Goal: Information Seeking & Learning: Learn about a topic

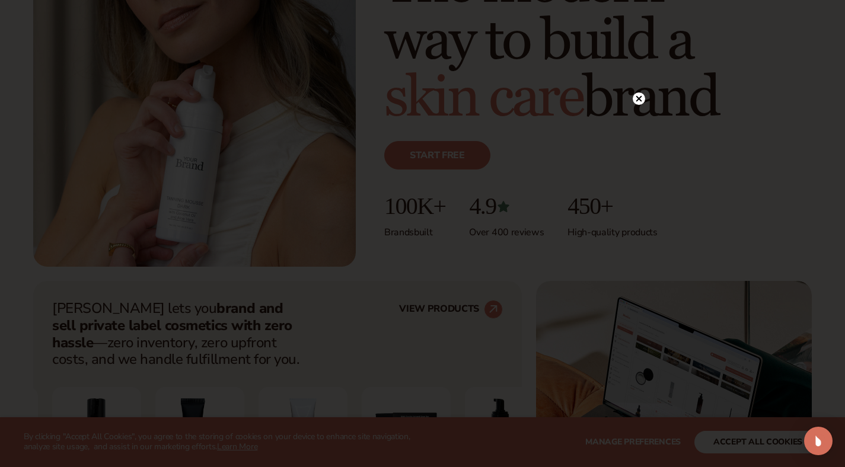
scroll to position [225, 0]
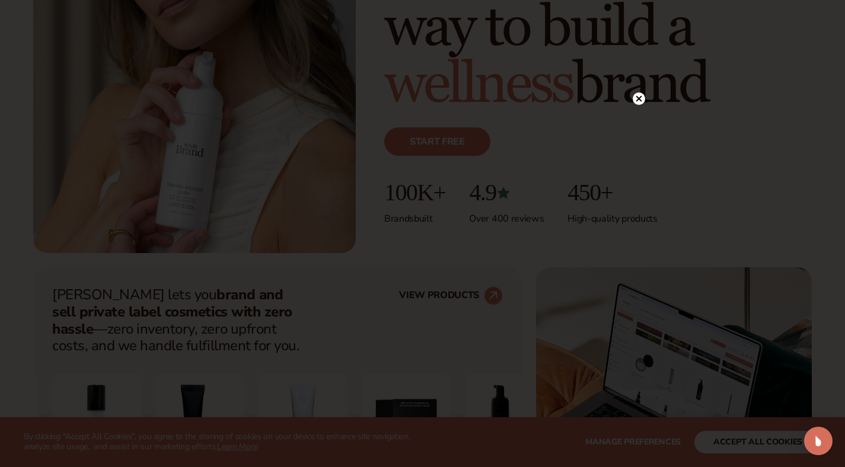
click at [639, 93] on circle at bounding box center [639, 99] width 12 height 12
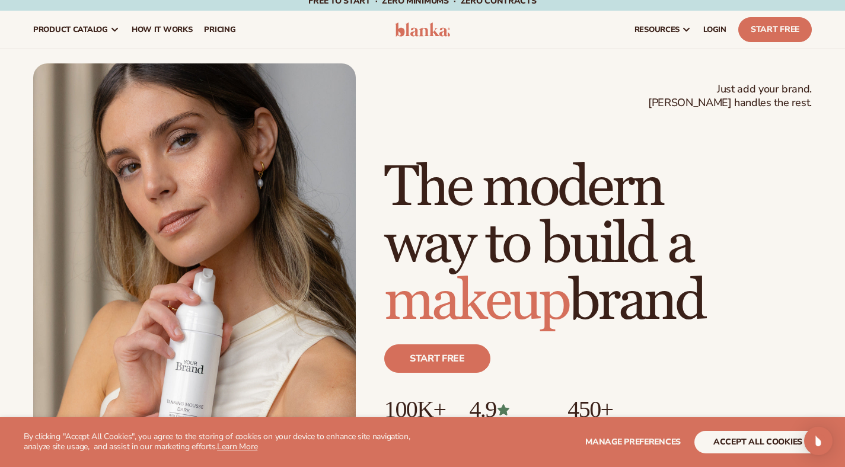
scroll to position [0, 0]
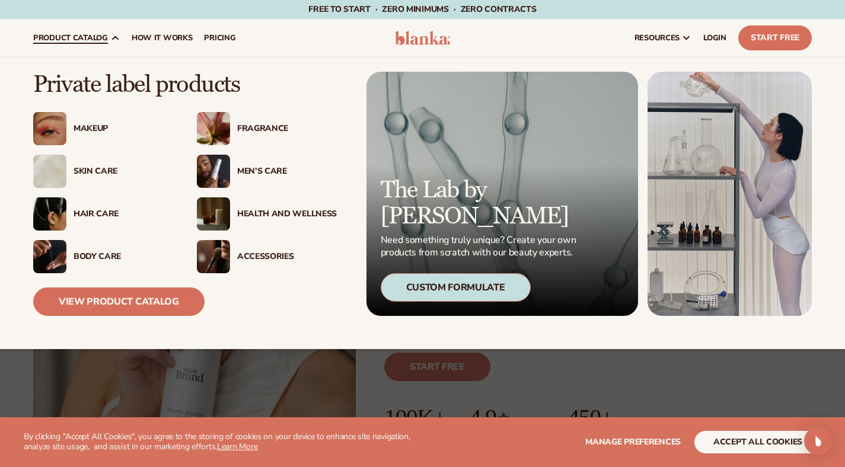
click at [91, 211] on div "Hair Care" at bounding box center [124, 214] width 100 height 10
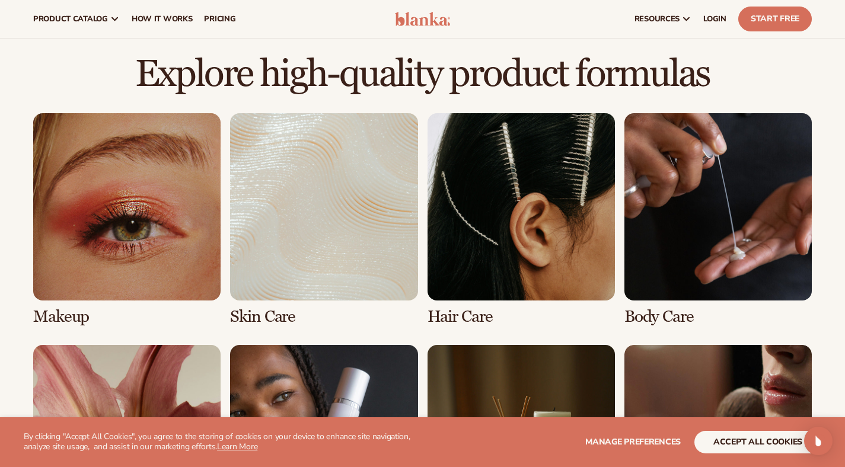
scroll to position [769, 0]
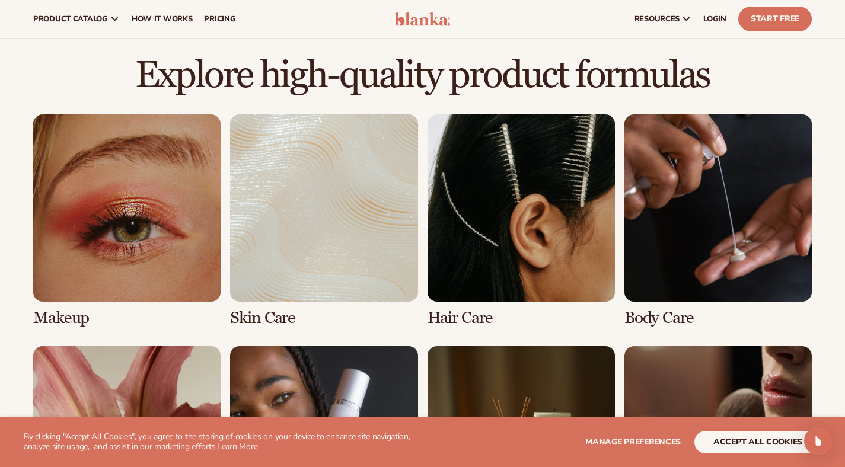
click at [319, 181] on link "2 / 8" at bounding box center [323, 220] width 187 height 213
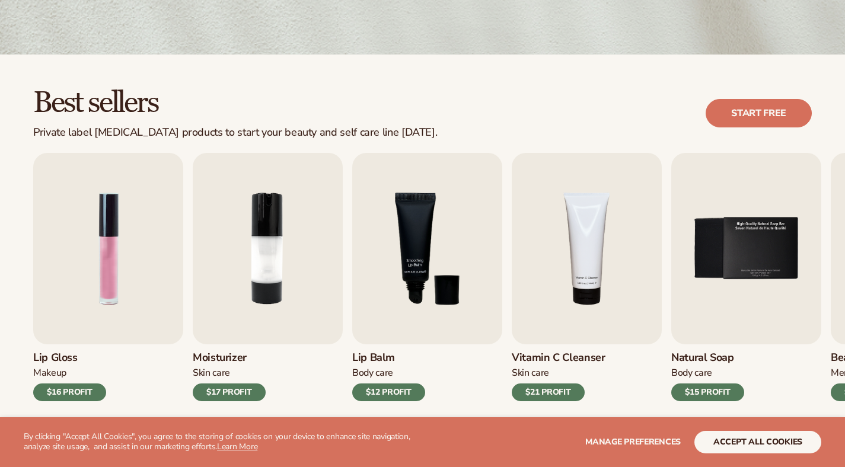
scroll to position [334, 0]
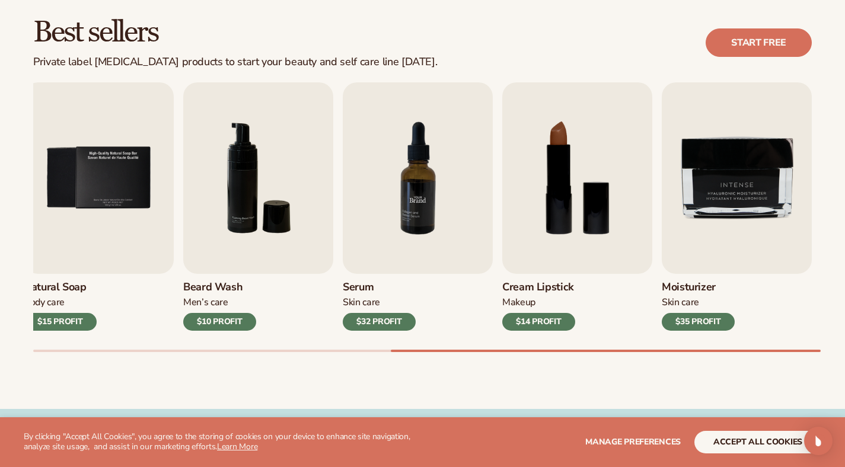
click at [420, 187] on img "7 / 9" at bounding box center [418, 178] width 150 height 192
click at [419, 211] on img "7 / 9" at bounding box center [418, 178] width 150 height 192
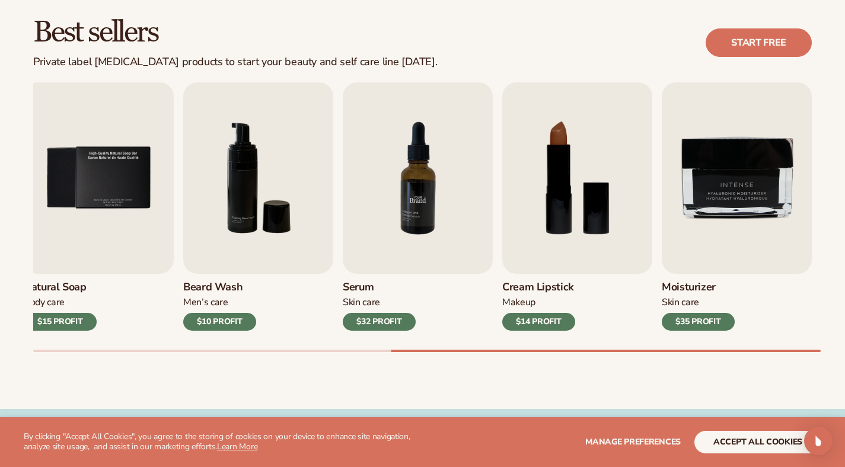
click at [419, 211] on img "7 / 9" at bounding box center [418, 178] width 150 height 192
click at [426, 149] on img "7 / 9" at bounding box center [418, 178] width 150 height 192
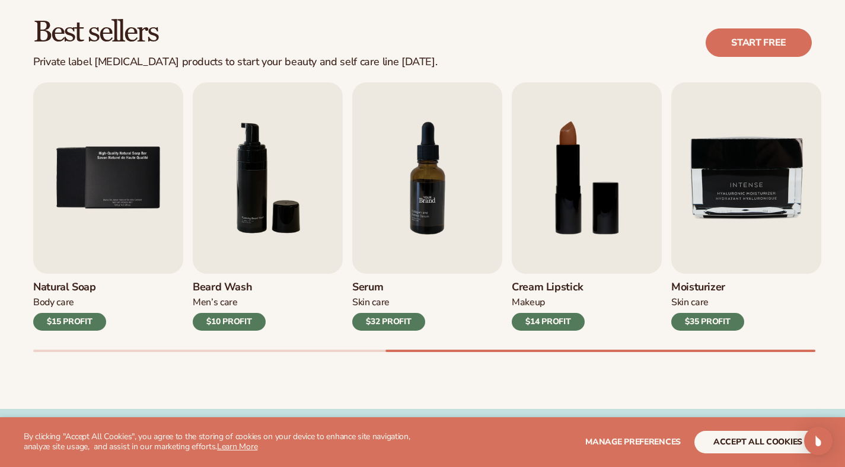
click at [426, 149] on img "7 / 9" at bounding box center [427, 178] width 150 height 192
click at [385, 329] on div "$32 PROFIT" at bounding box center [388, 322] width 73 height 18
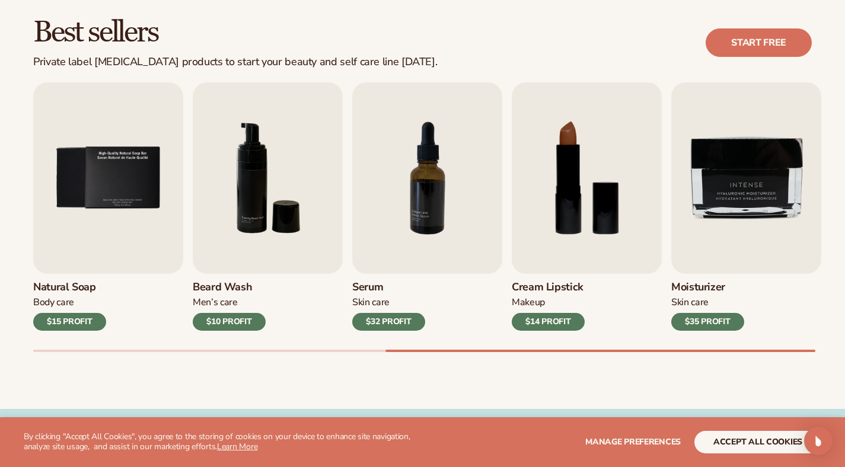
click at [385, 329] on div "$32 PROFIT" at bounding box center [388, 322] width 73 height 18
click at [396, 327] on div "$32 PROFIT" at bounding box center [388, 322] width 73 height 18
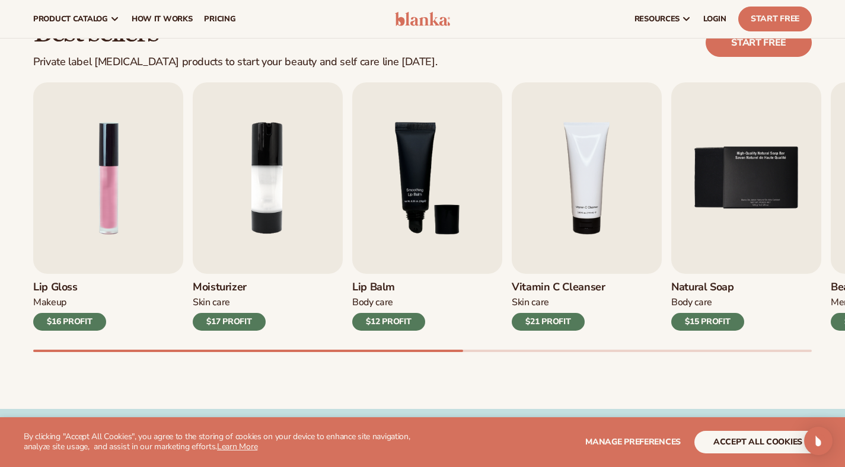
scroll to position [0, 0]
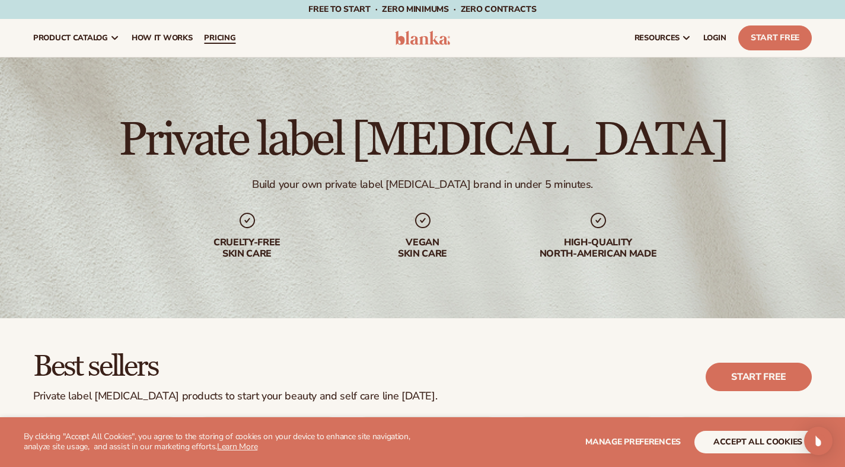
click at [227, 39] on link "pricing" at bounding box center [219, 38] width 43 height 38
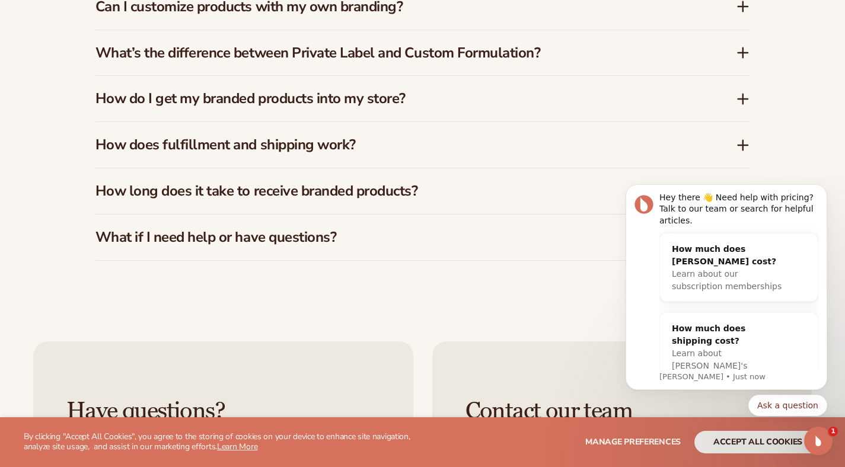
scroll to position [1899, 0]
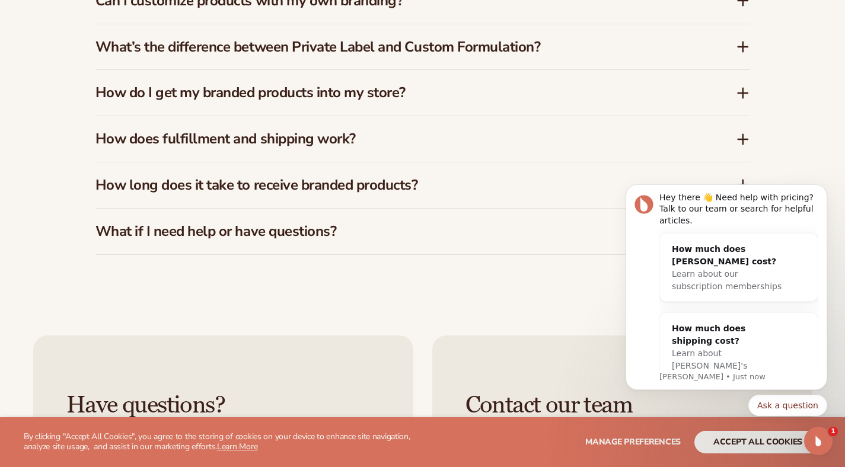
click at [283, 177] on h3 "How long does it take to receive branded products?" at bounding box center [397, 185] width 605 height 17
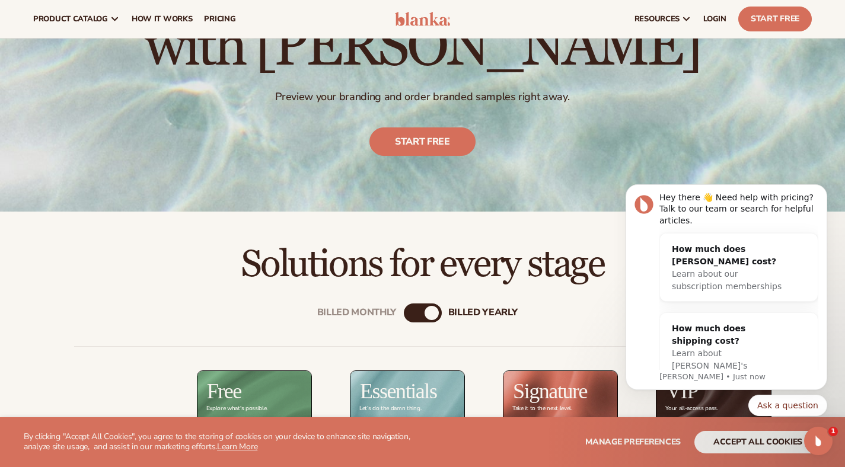
scroll to position [0, 0]
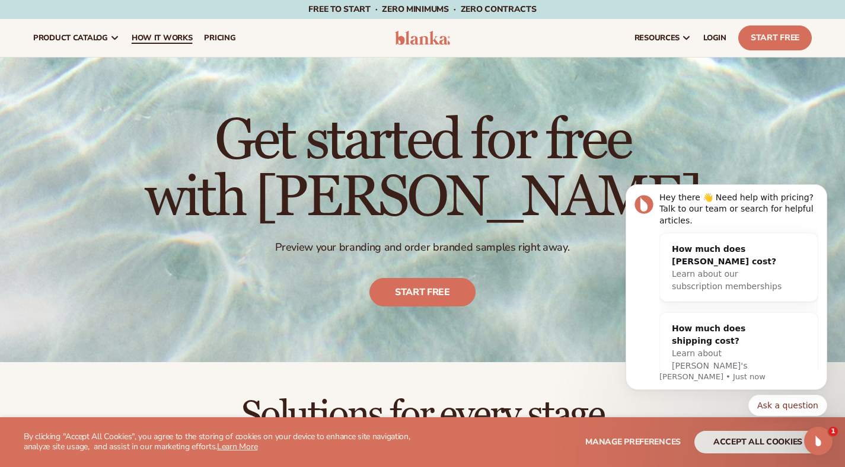
click at [158, 39] on span "How It Works" at bounding box center [162, 37] width 61 height 9
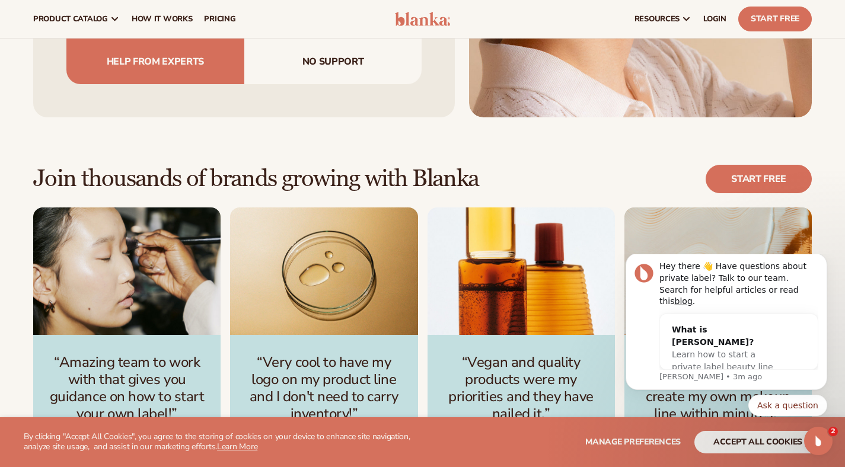
scroll to position [1410, 0]
